Goal: Communication & Community: Participate in discussion

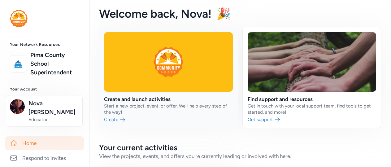
click at [130, 63] on link at bounding box center [168, 77] width 139 height 100
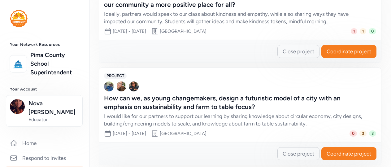
scroll to position [227, 0]
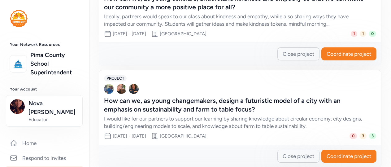
click at [289, 103] on div "How can we, as young changemakers, design a futuristic model of a city with an …" at bounding box center [234, 104] width 260 height 17
click at [344, 155] on span "Coordinate project" at bounding box center [349, 155] width 45 height 7
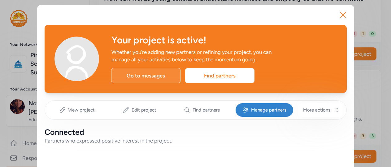
click at [148, 75] on div "Go to messages" at bounding box center [145, 75] width 69 height 15
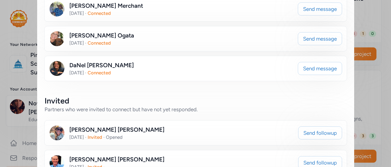
scroll to position [145, 0]
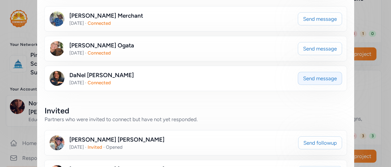
click at [311, 73] on button "Send message" at bounding box center [320, 78] width 44 height 13
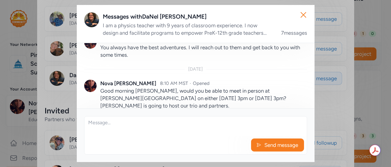
scroll to position [395, 0]
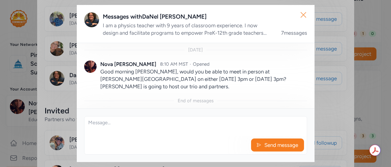
click at [302, 17] on icon "button" at bounding box center [304, 15] width 10 height 10
